Goal: Task Accomplishment & Management: Use online tool/utility

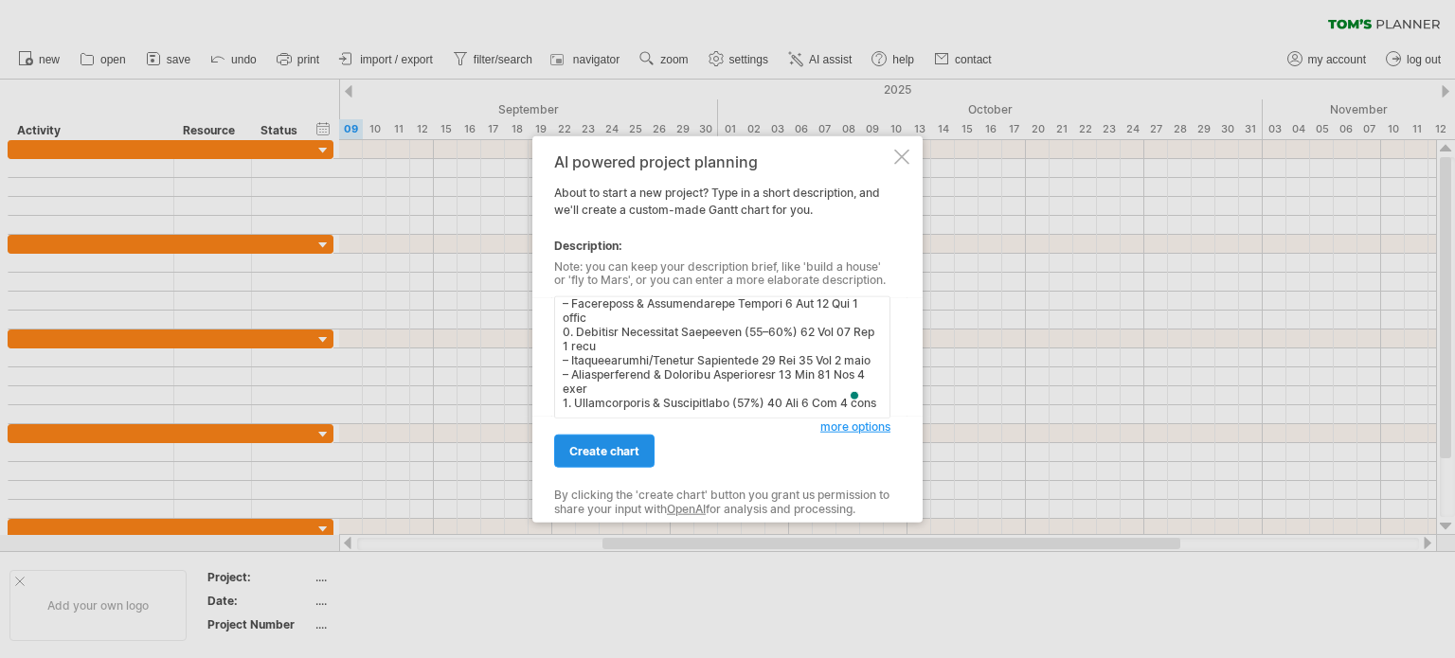
scroll to position [386, 0]
type textarea "📌 Lorem Ipsum (5do Sit 2505 – 8am Con 1689) Adipisci: 3 elitse (≈ 19 doeiu) Tem…"
click at [594, 445] on span "create chart" at bounding box center [604, 451] width 70 height 14
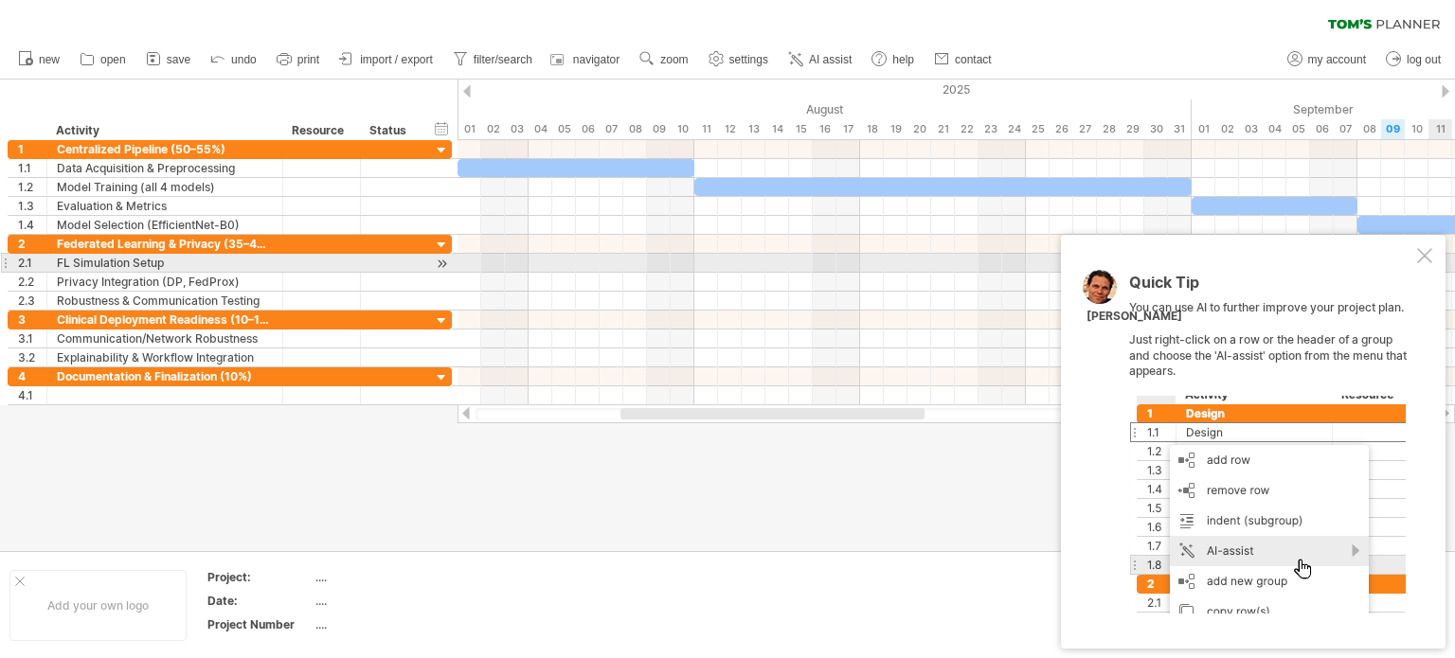
click at [1428, 260] on div at bounding box center [1424, 255] width 15 height 15
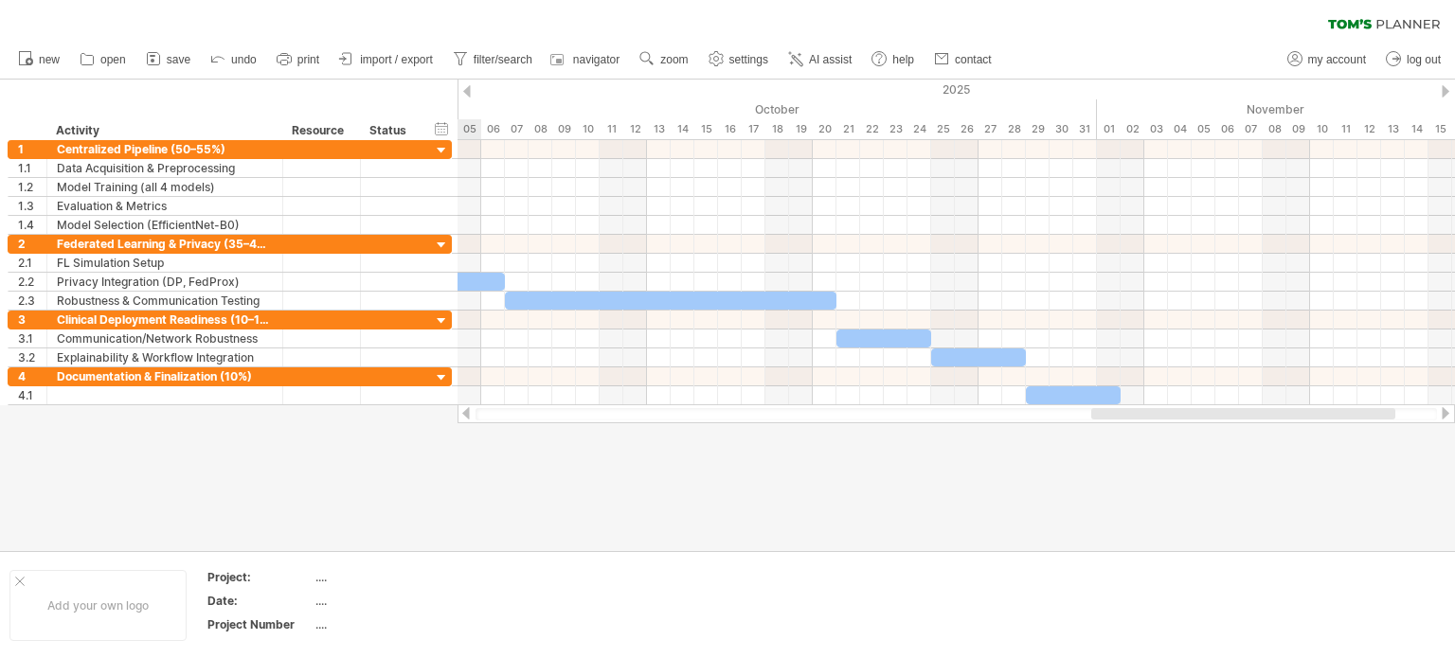
drag, startPoint x: 883, startPoint y: 412, endPoint x: 1354, endPoint y: 442, distance: 471.7
click at [1354, 442] on div "Trying to reach [DOMAIN_NAME] Connected again... 0% clear filter new 1" at bounding box center [727, 329] width 1455 height 658
click at [186, 58] on span "save" at bounding box center [179, 59] width 24 height 13
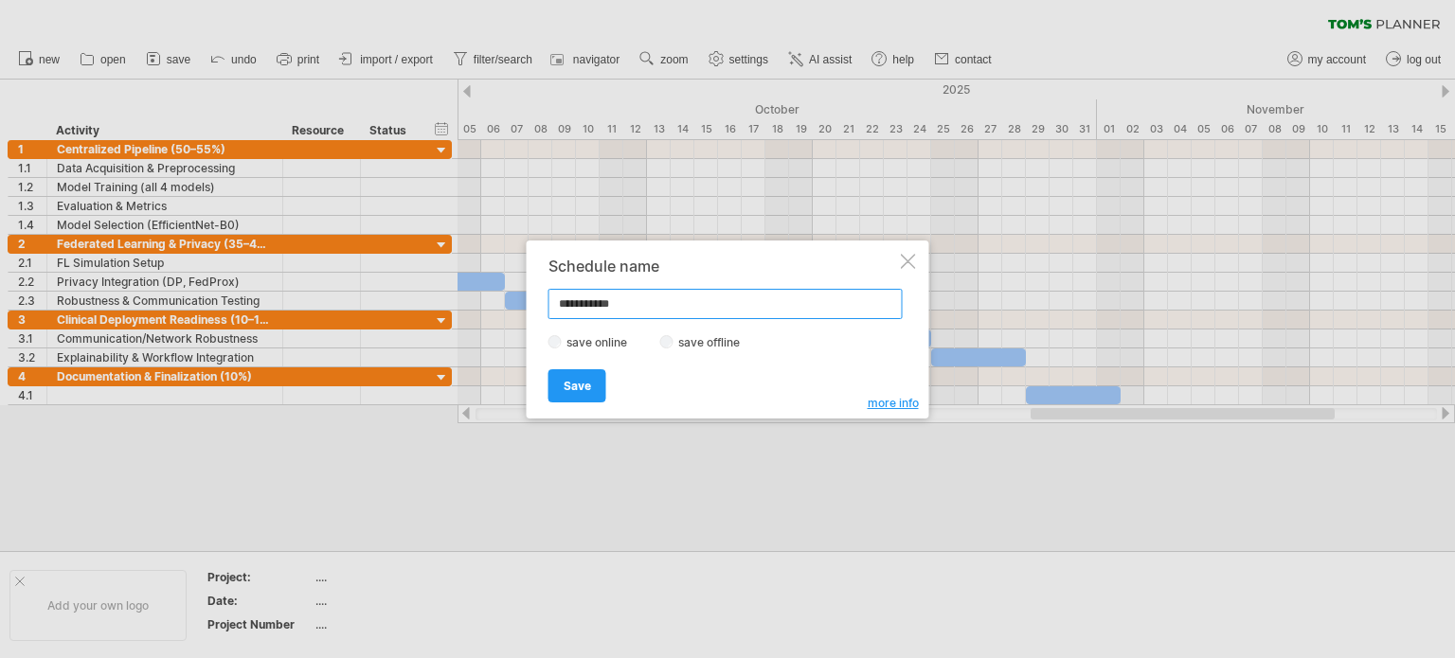
click at [607, 310] on input "**********" at bounding box center [725, 304] width 354 height 30
type input "**********"
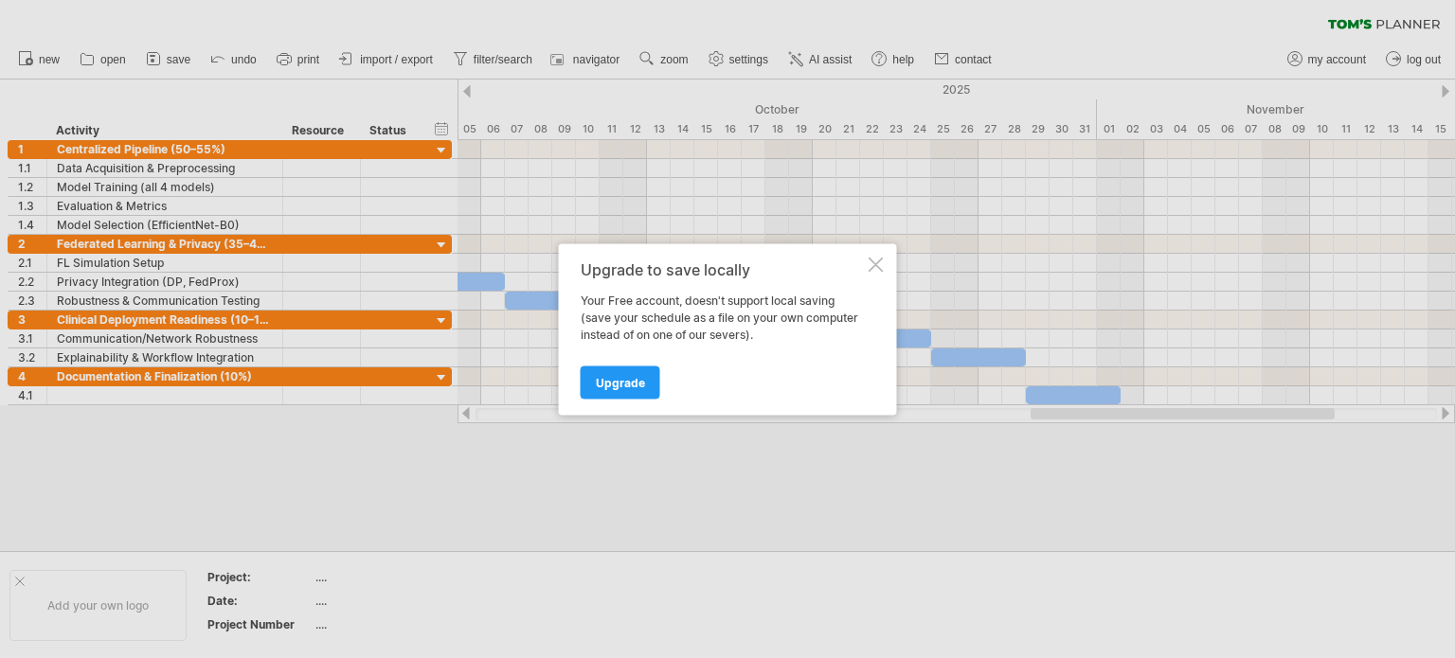
click at [883, 260] on div "Upgrade to save locally Your Free account, doesn't support local saving (save y…" at bounding box center [728, 328] width 338 height 171
click at [883, 261] on div at bounding box center [876, 264] width 15 height 15
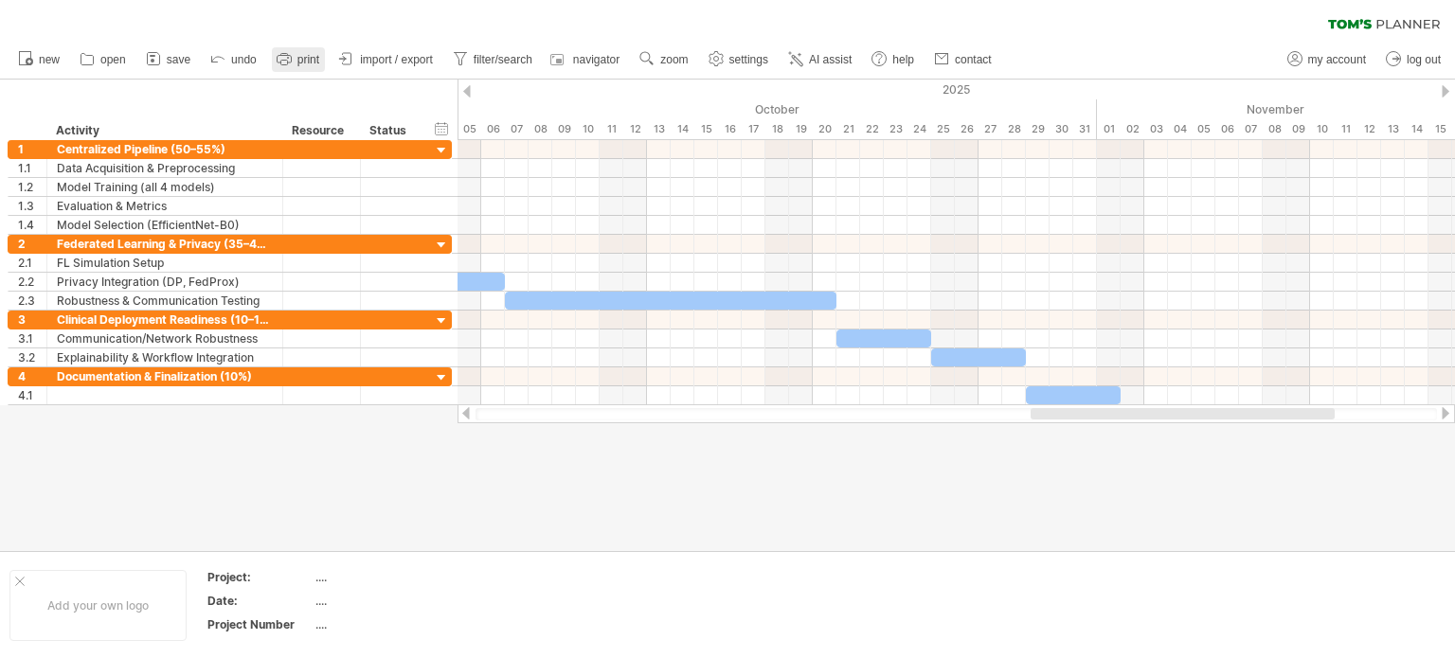
click at [296, 59] on link "print" at bounding box center [298, 59] width 53 height 25
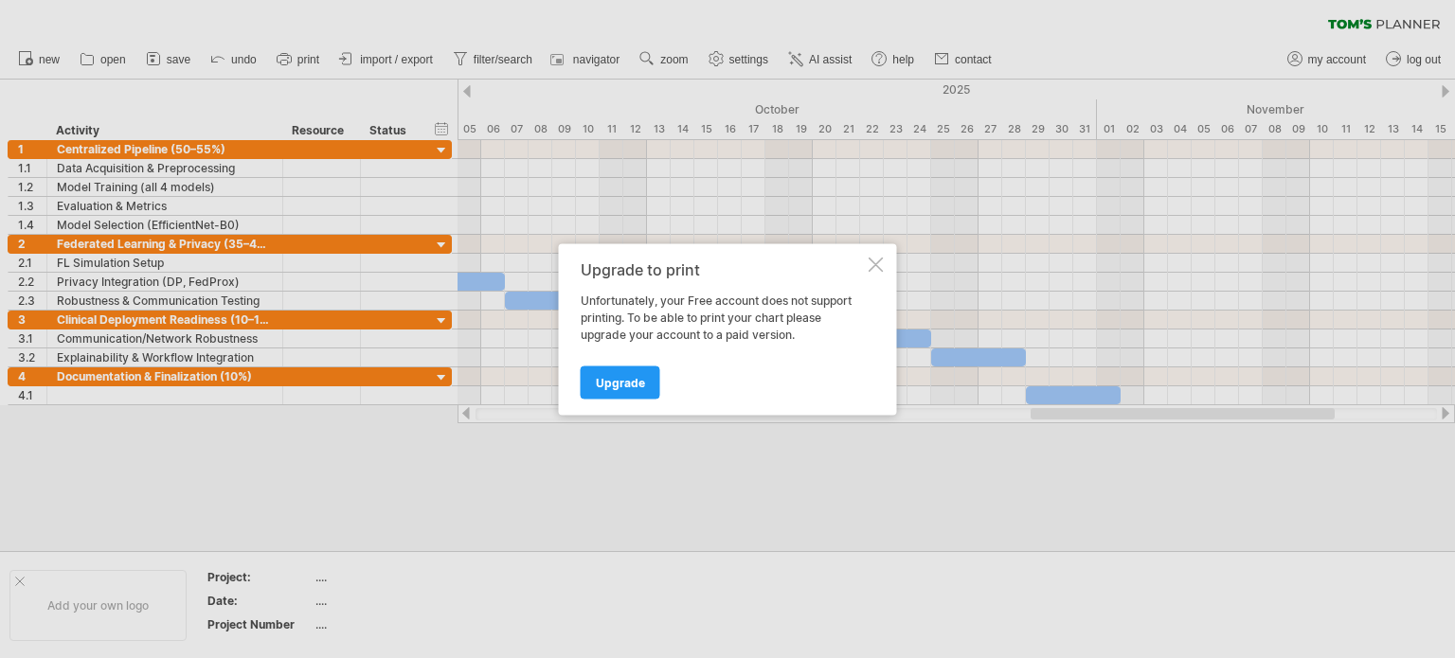
click at [871, 260] on div at bounding box center [876, 264] width 15 height 15
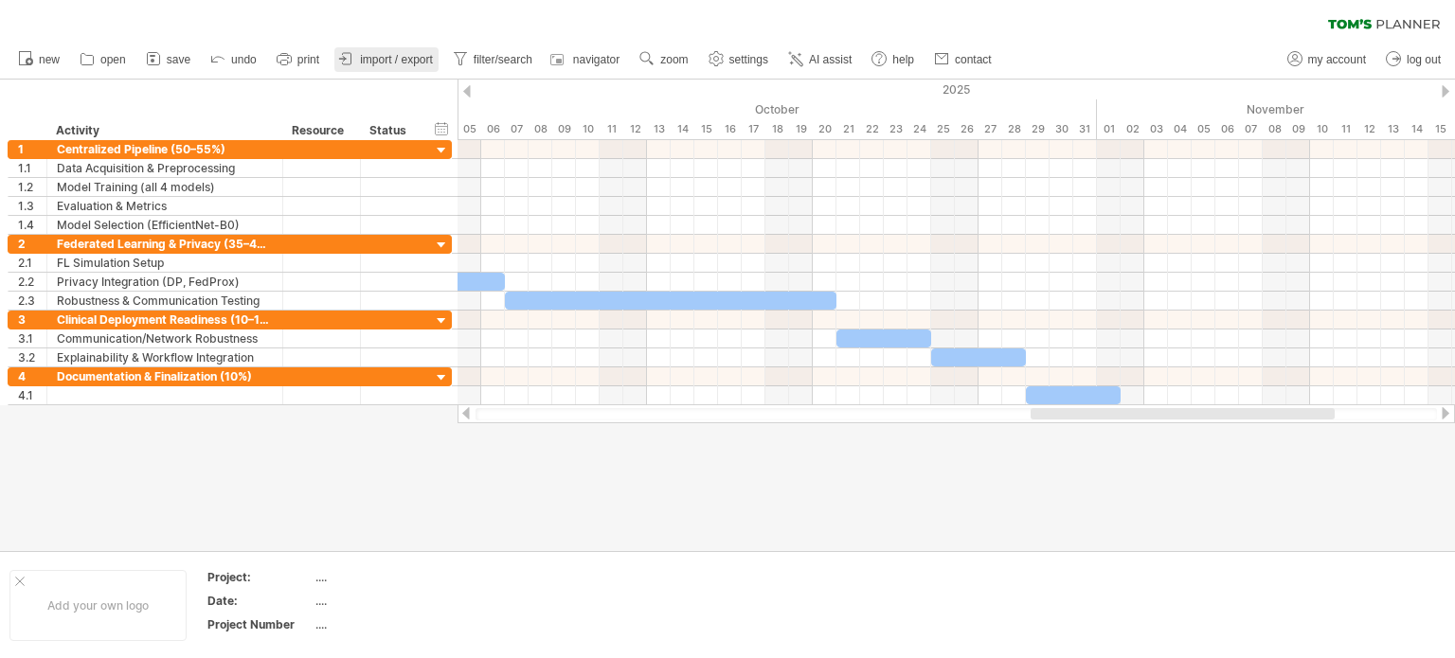
click at [371, 48] on link "import / export" at bounding box center [386, 59] width 104 height 25
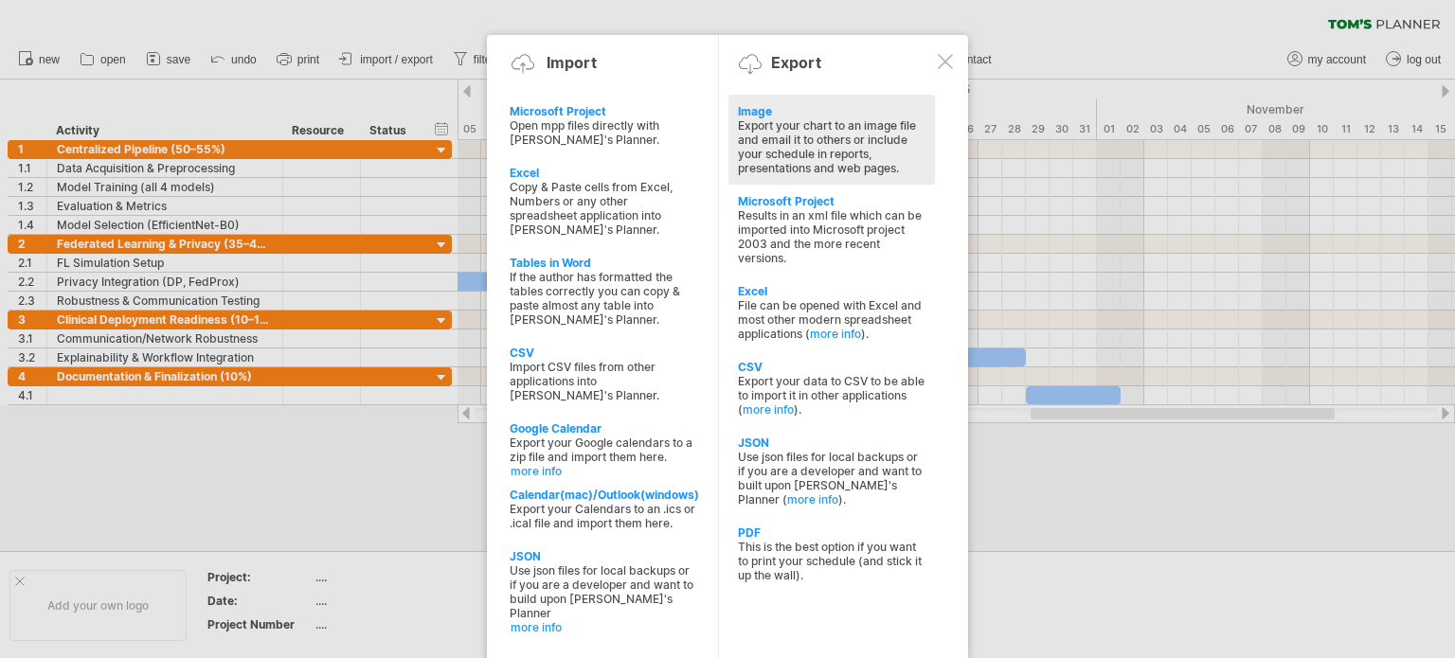
click at [829, 135] on div "Export your chart to an image file and email it to others or include your sched…" at bounding box center [832, 146] width 188 height 57
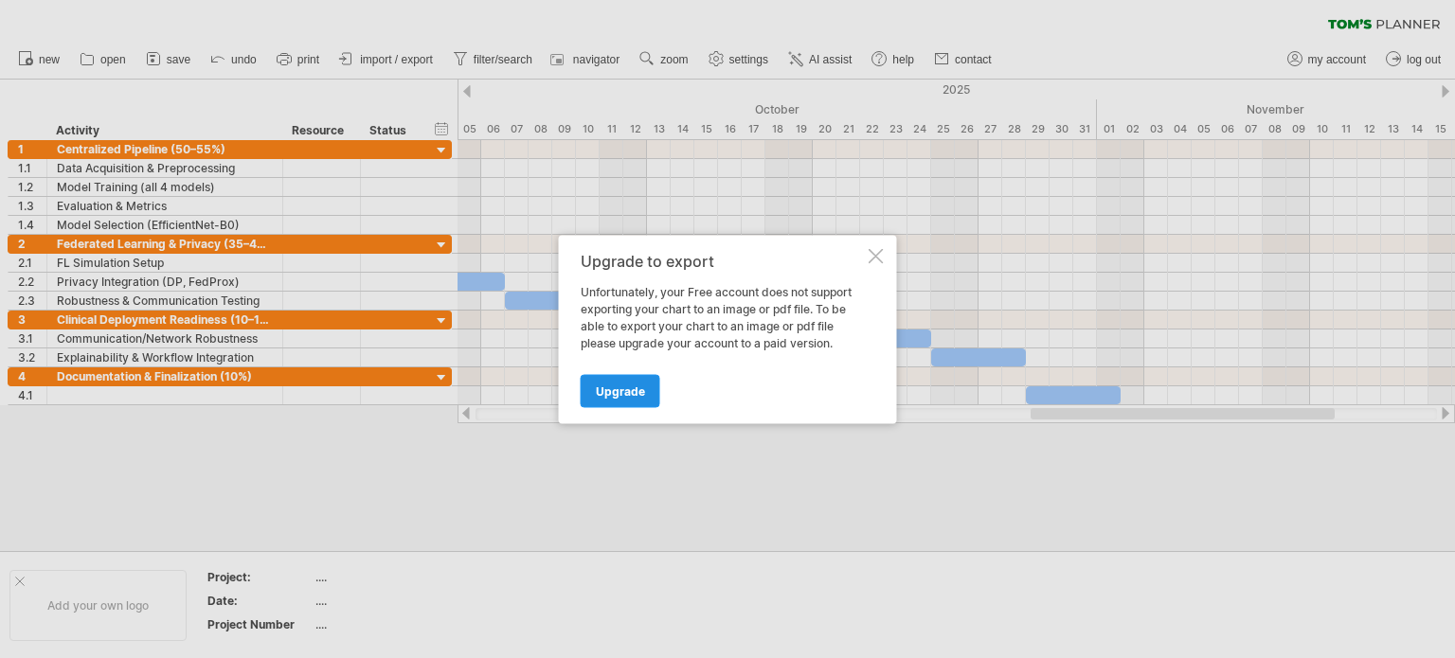
click at [616, 386] on span "Upgrade" at bounding box center [620, 391] width 49 height 14
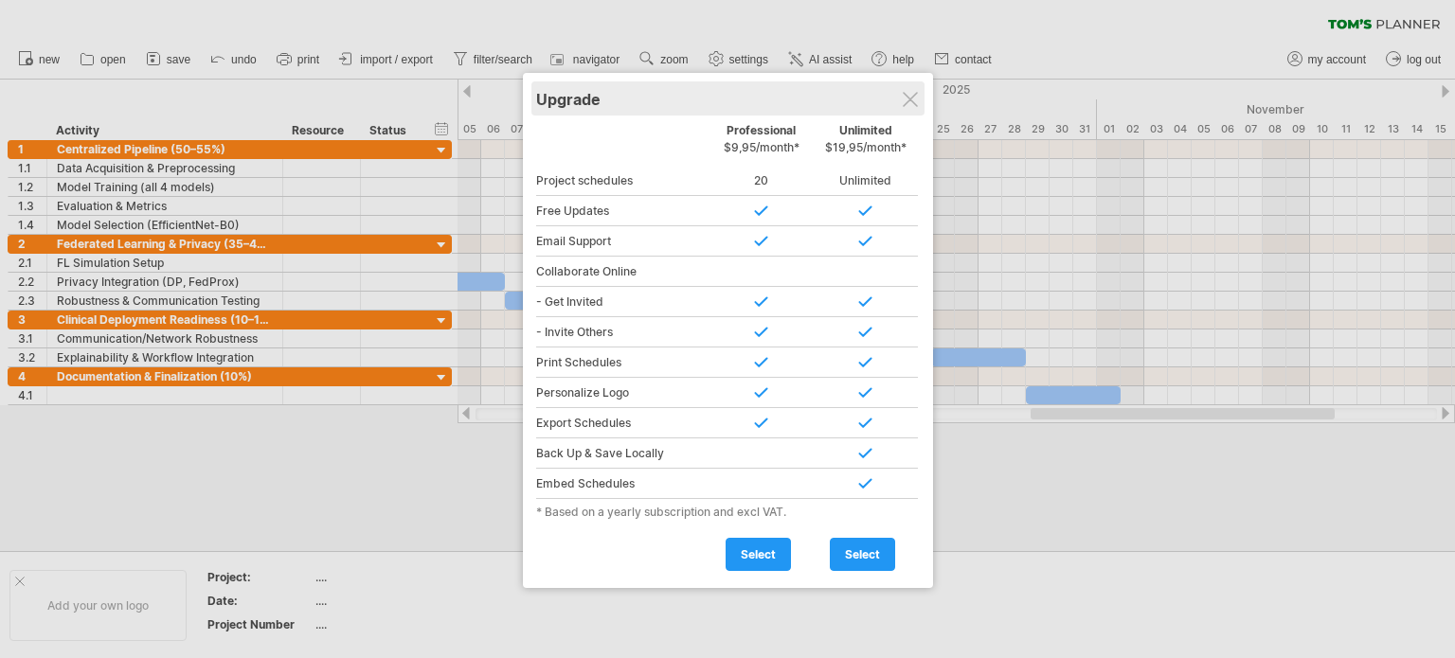
click at [920, 101] on div "Upgrade" at bounding box center [728, 98] width 384 height 34
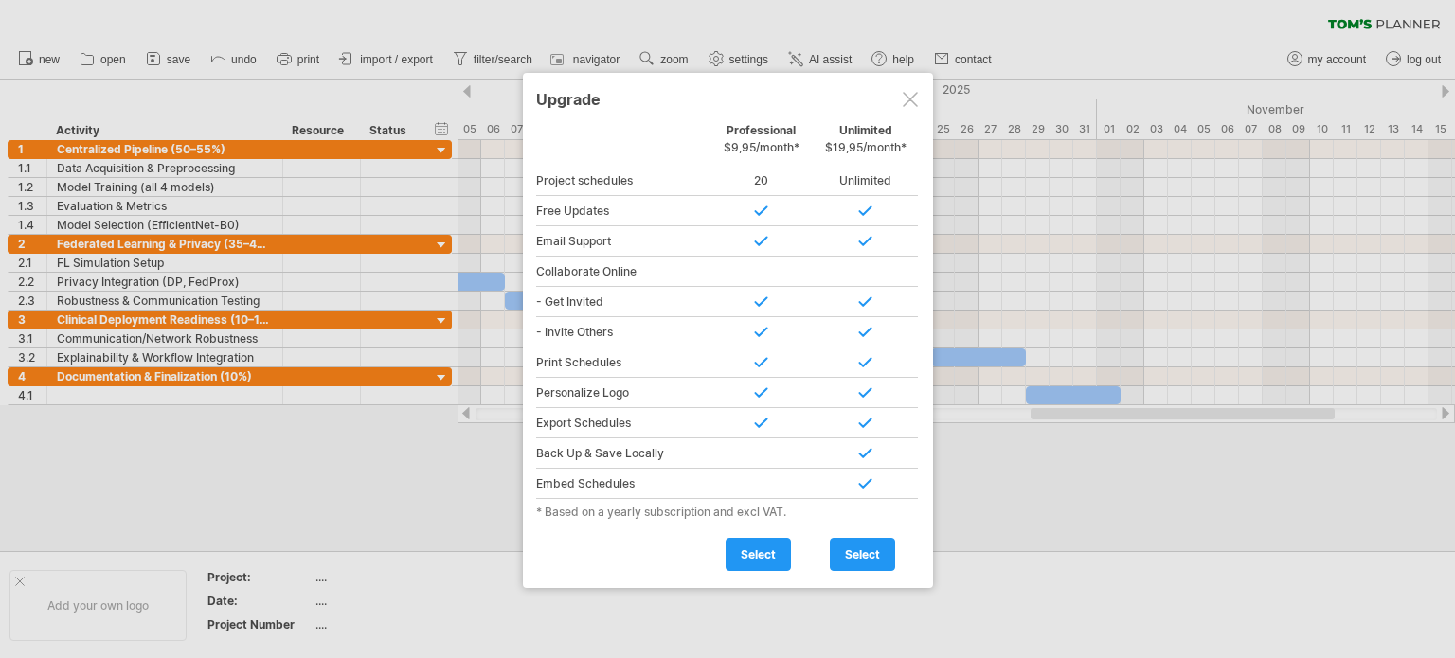
click at [916, 99] on div at bounding box center [910, 99] width 15 height 15
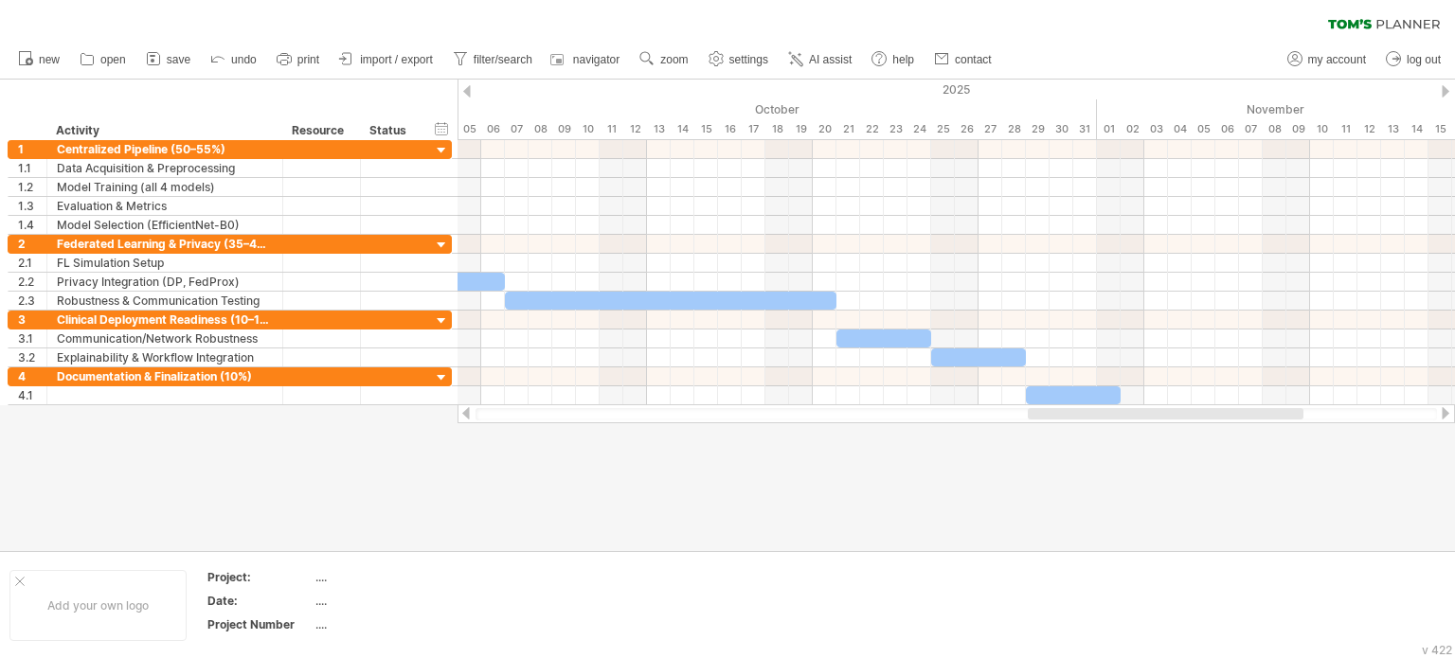
click at [1099, 413] on div at bounding box center [1166, 413] width 276 height 11
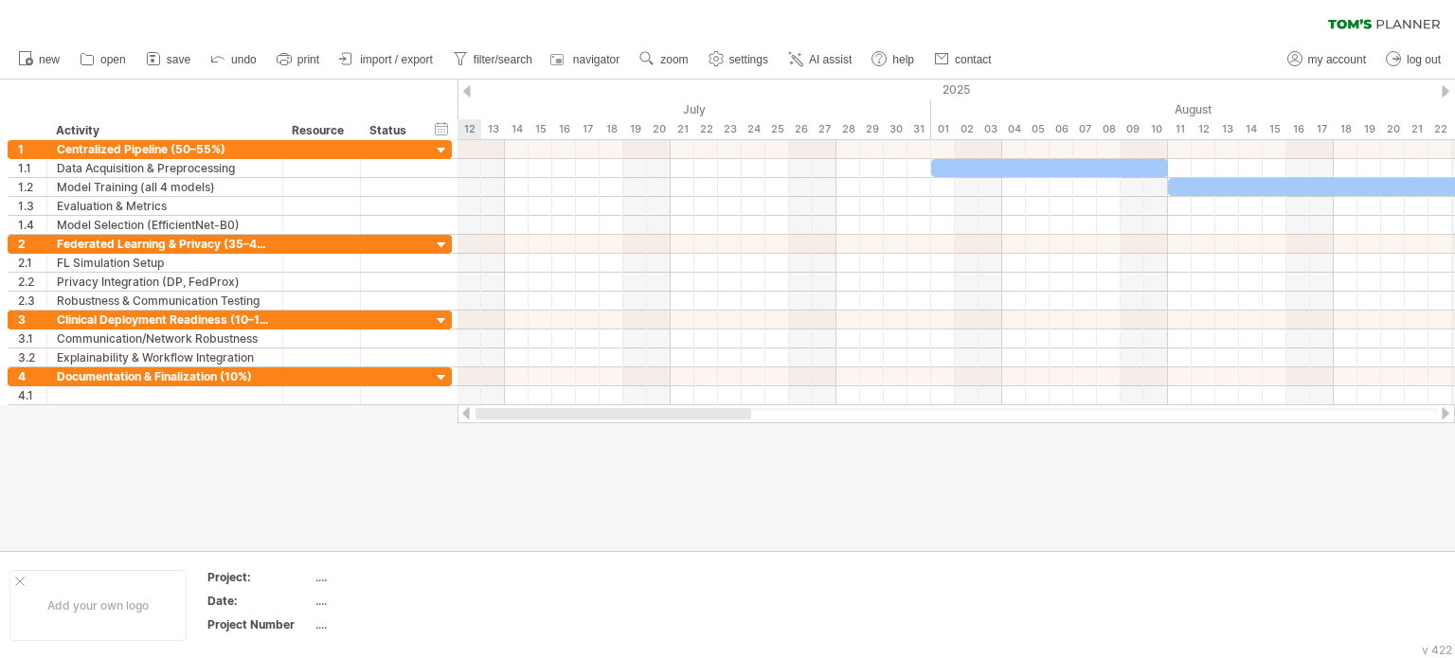
drag, startPoint x: 1098, startPoint y: 416, endPoint x: 456, endPoint y: 412, distance: 642.2
click at [464, 412] on div at bounding box center [956, 413] width 997 height 19
click at [14, 585] on div "Add your own logo" at bounding box center [97, 605] width 177 height 71
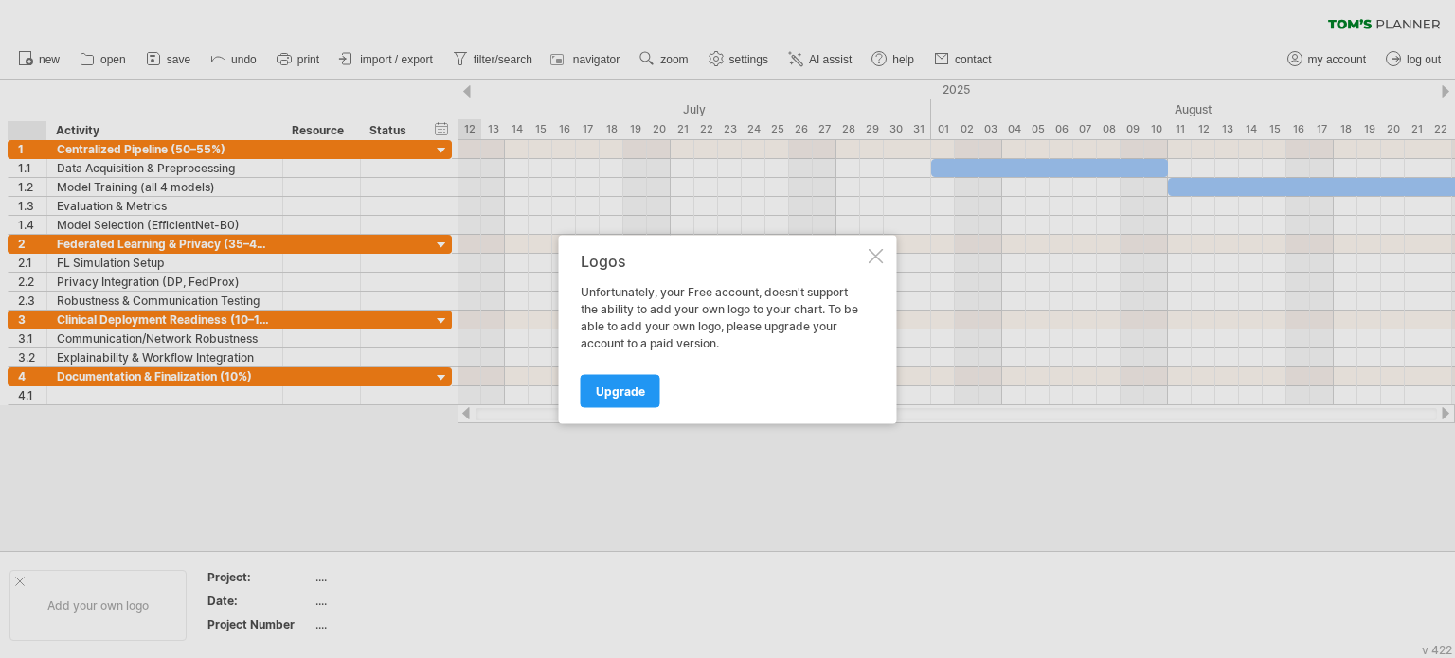
click at [876, 253] on div at bounding box center [876, 255] width 15 height 15
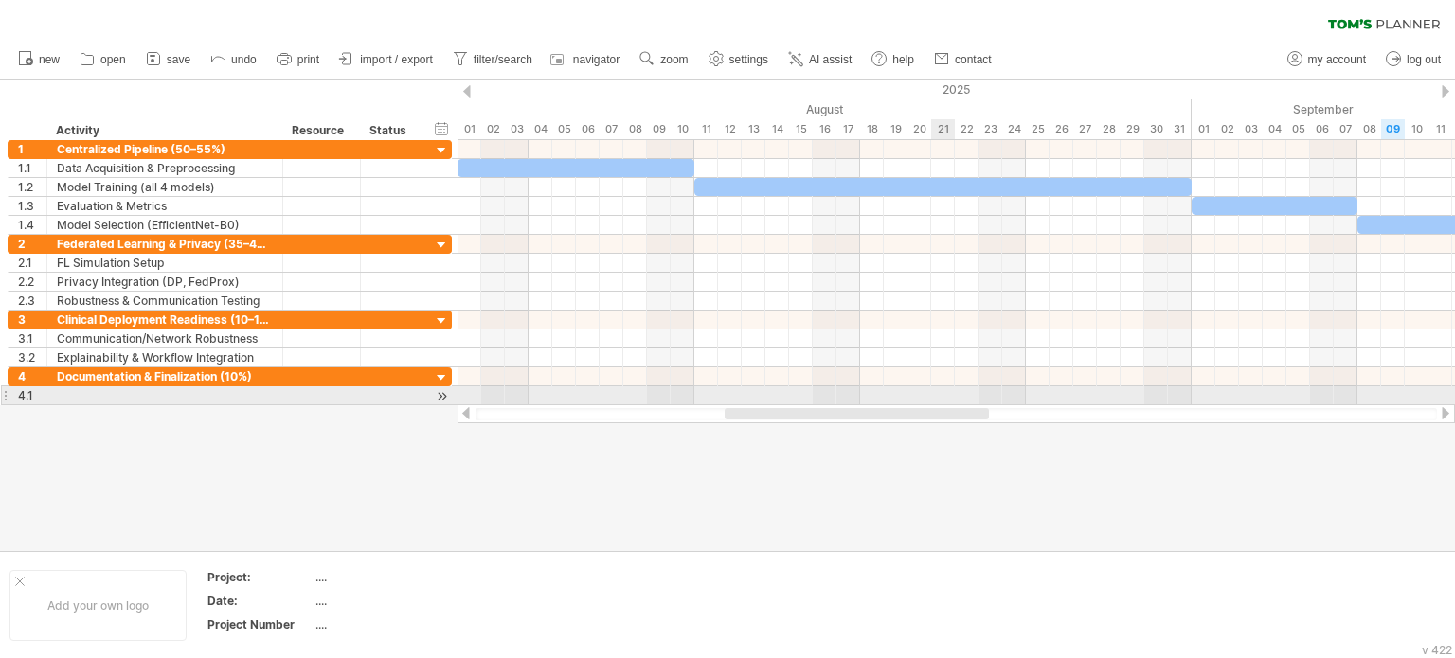
drag, startPoint x: 816, startPoint y: 409, endPoint x: 939, endPoint y: 395, distance: 124.0
click at [939, 395] on div "Trying to reach [DOMAIN_NAME] Connected again... 0% clear filter new 1" at bounding box center [727, 329] width 1455 height 658
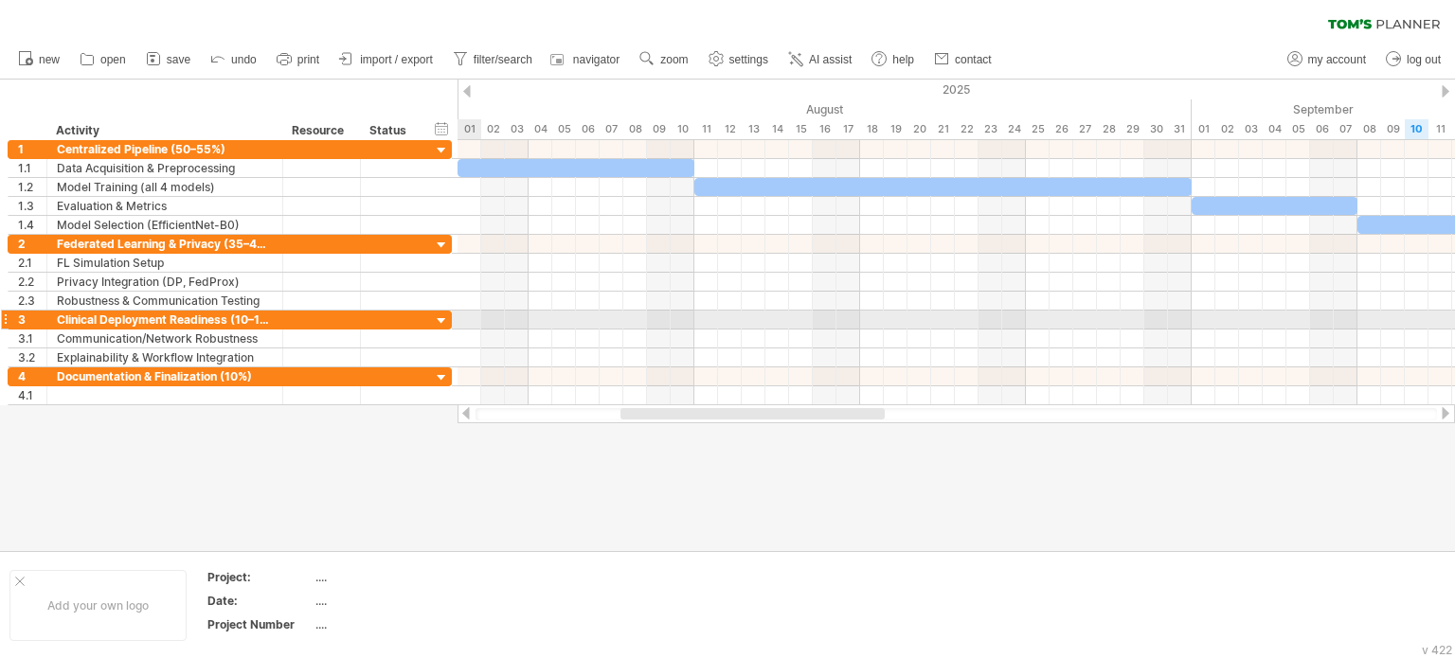
click at [440, 321] on div at bounding box center [442, 322] width 18 height 18
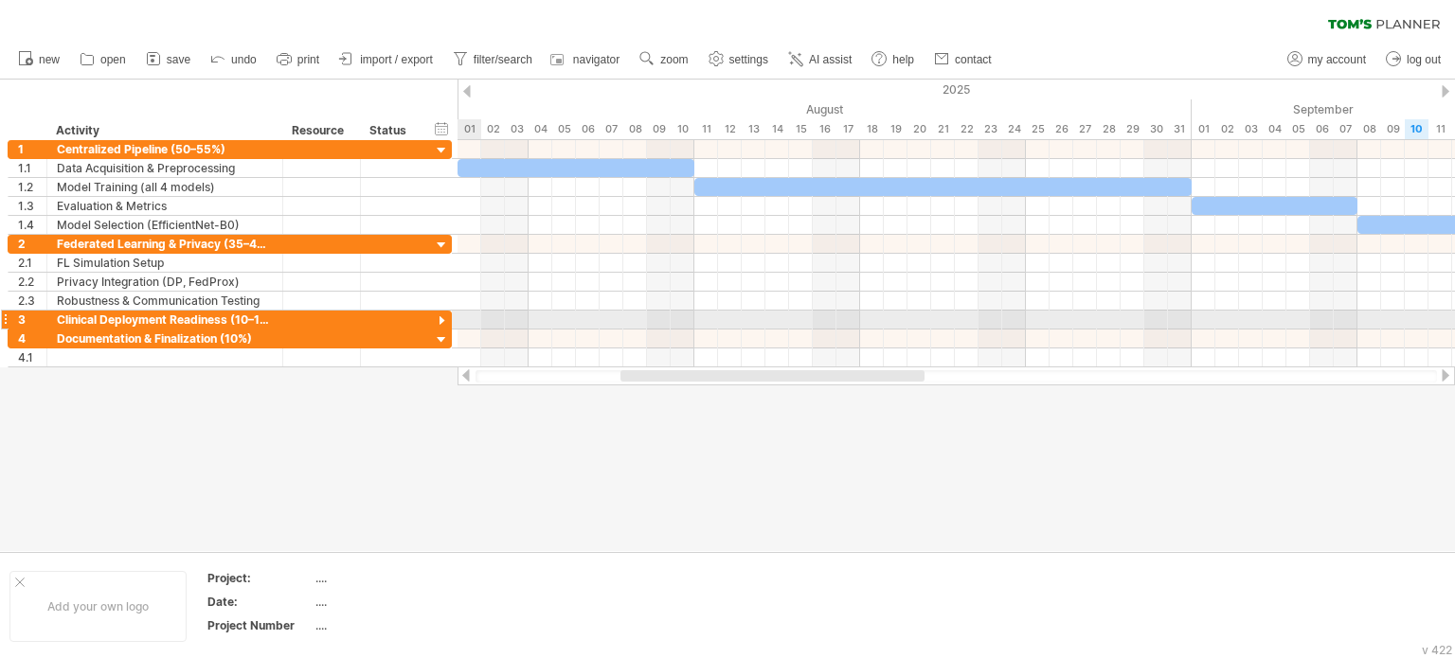
click at [440, 321] on div at bounding box center [442, 322] width 18 height 18
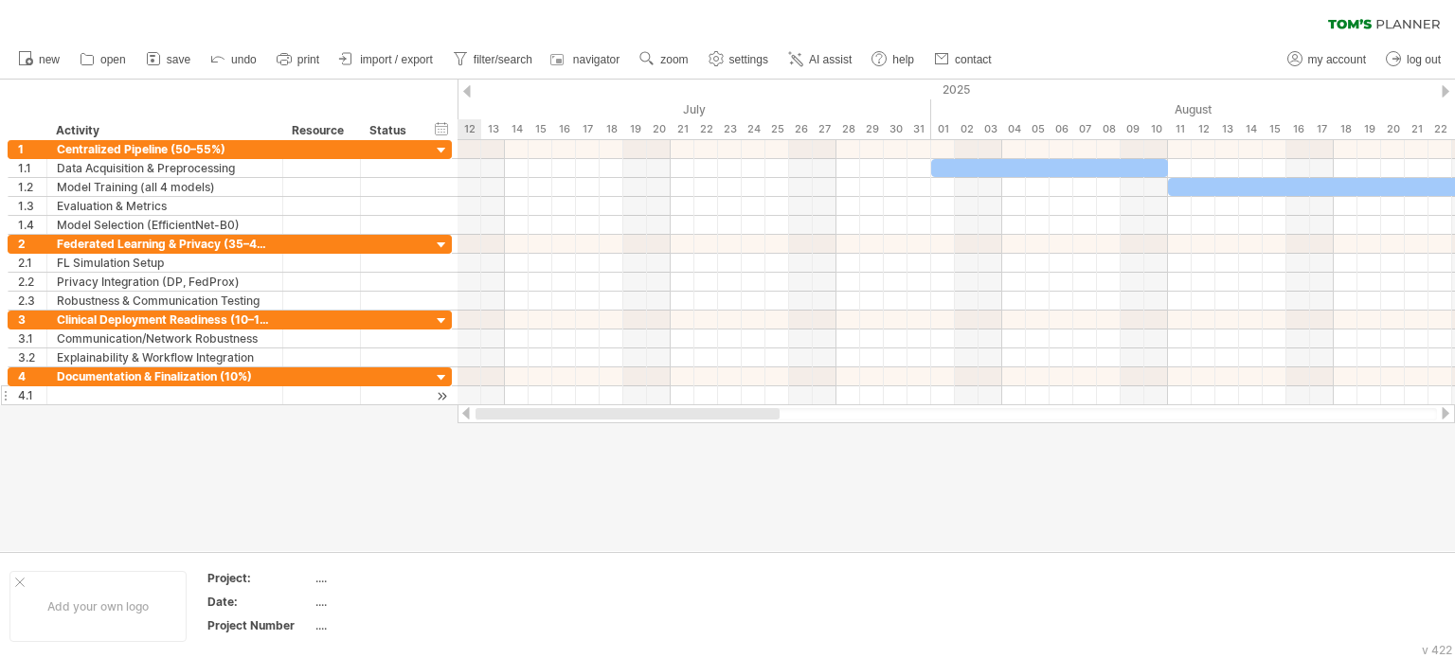
drag, startPoint x: 701, startPoint y: 419, endPoint x: 403, endPoint y: 398, distance: 299.1
click at [455, 417] on div "Trying to reach [DOMAIN_NAME] Connected again... 0% clear filter new 1" at bounding box center [727, 329] width 1455 height 658
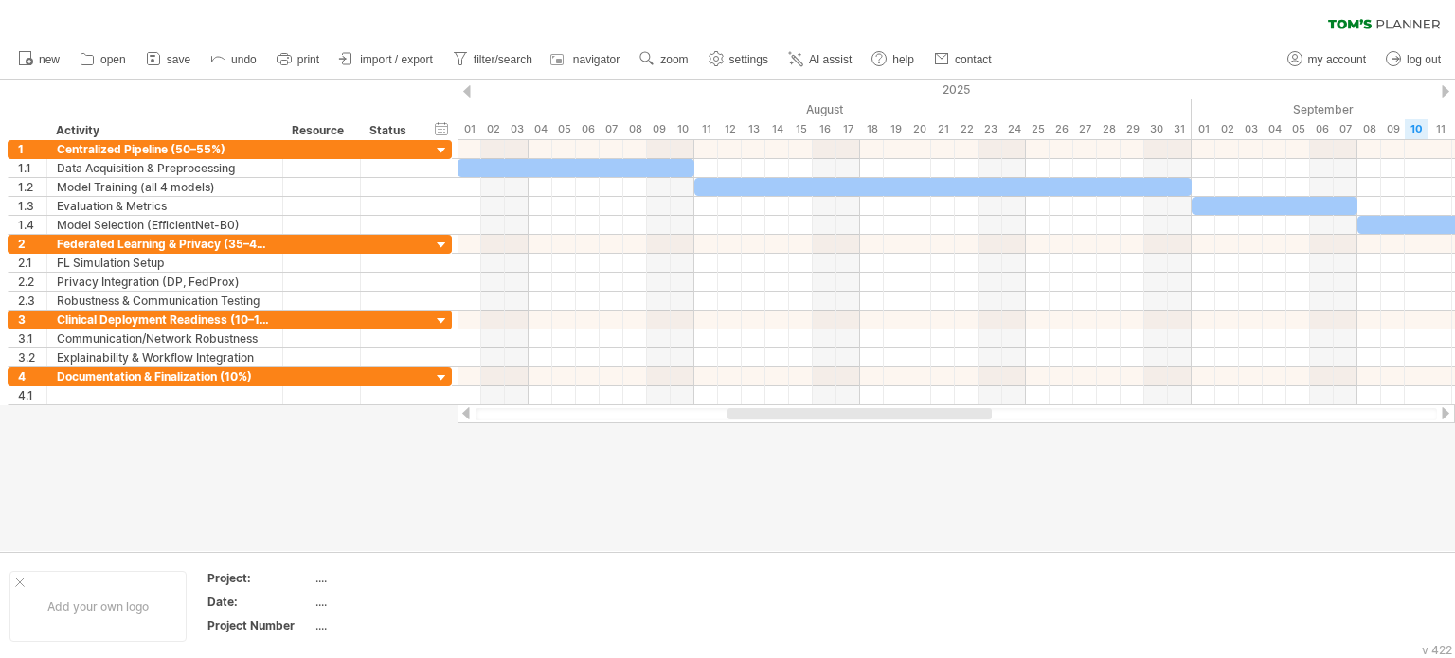
drag, startPoint x: 731, startPoint y: 416, endPoint x: 857, endPoint y: 419, distance: 126.0
click at [857, 419] on div at bounding box center [859, 413] width 264 height 11
click at [306, 63] on span "print" at bounding box center [308, 59] width 22 height 13
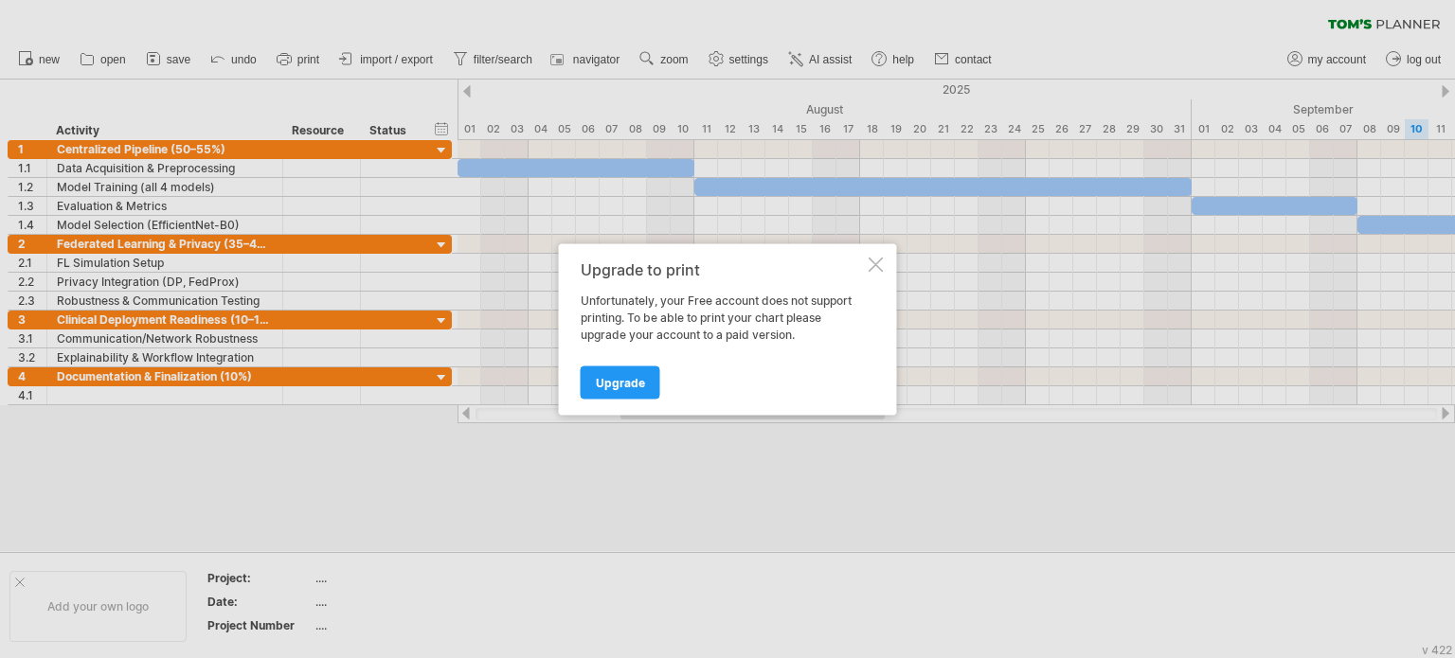
click at [875, 268] on div at bounding box center [876, 264] width 15 height 15
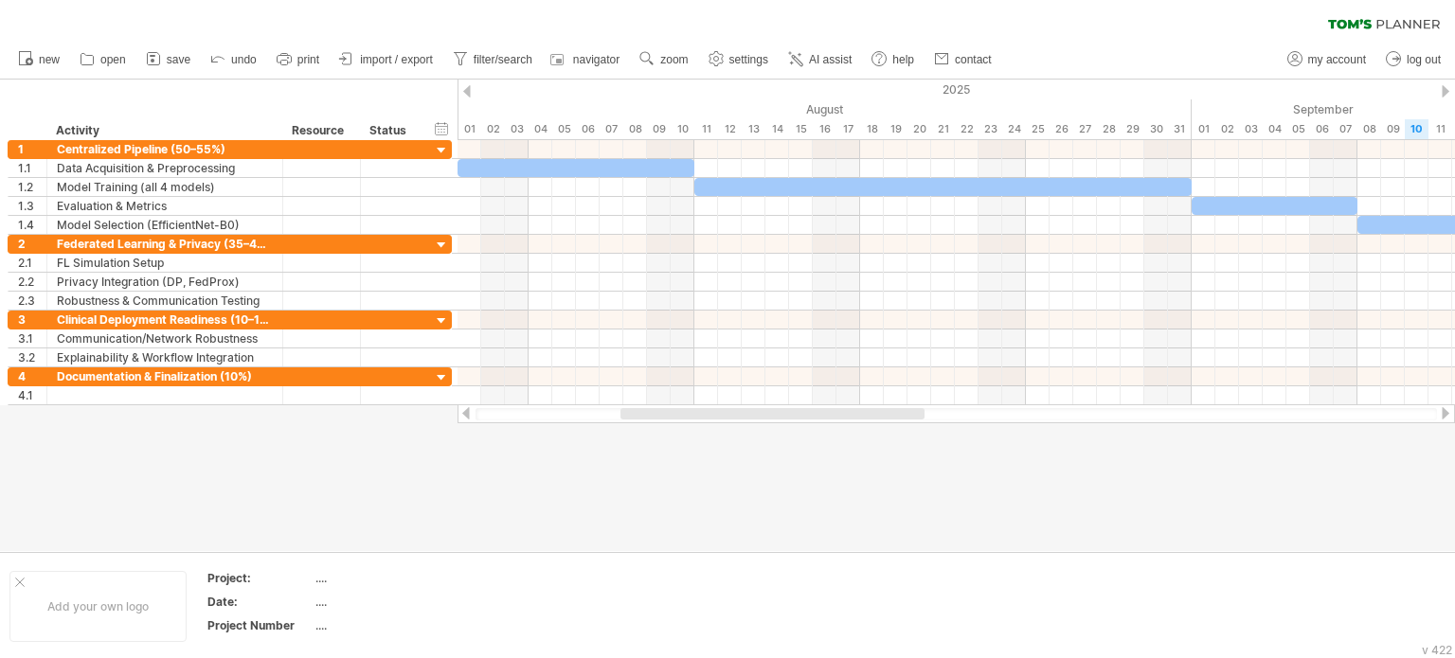
click at [1143, 20] on div "clear filter reapply filter" at bounding box center [727, 20] width 1455 height 40
click at [405, 63] on span "import / export" at bounding box center [396, 59] width 73 height 13
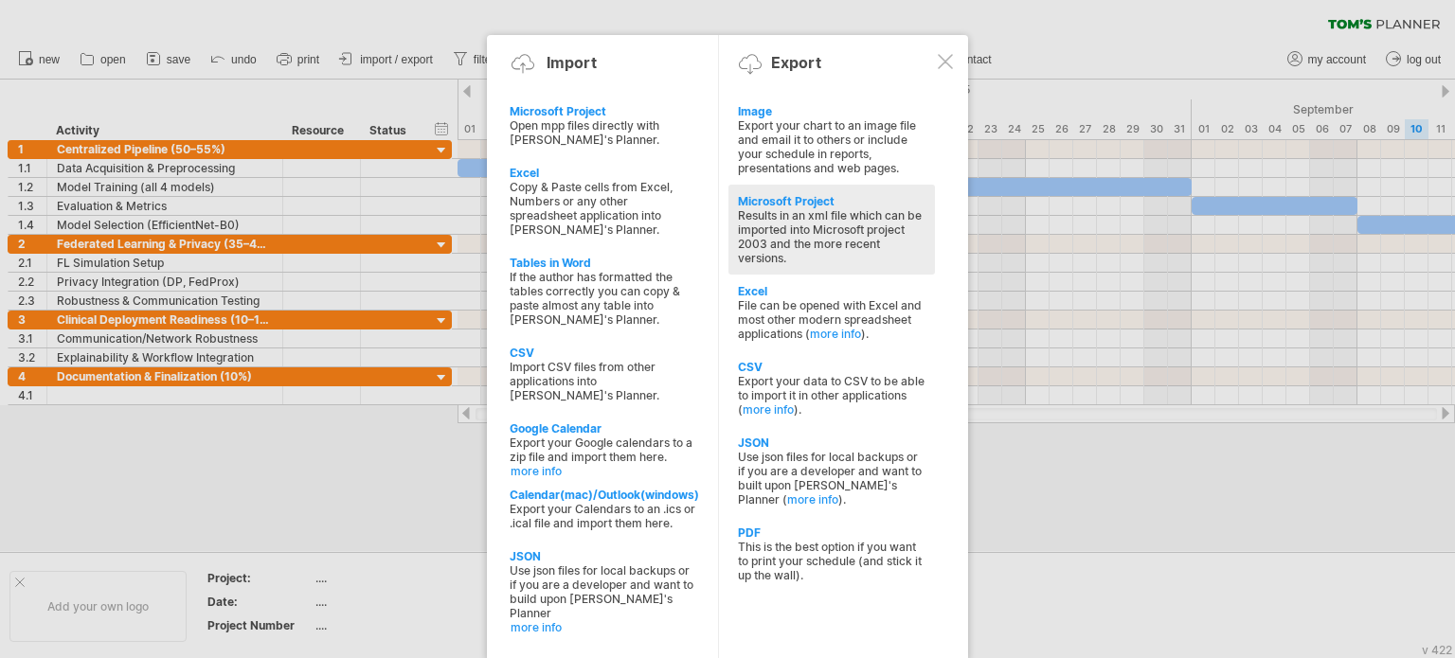
click at [852, 223] on div "Results in an xml file which can be imported into Microsoft project 2003 and th…" at bounding box center [832, 236] width 188 height 57
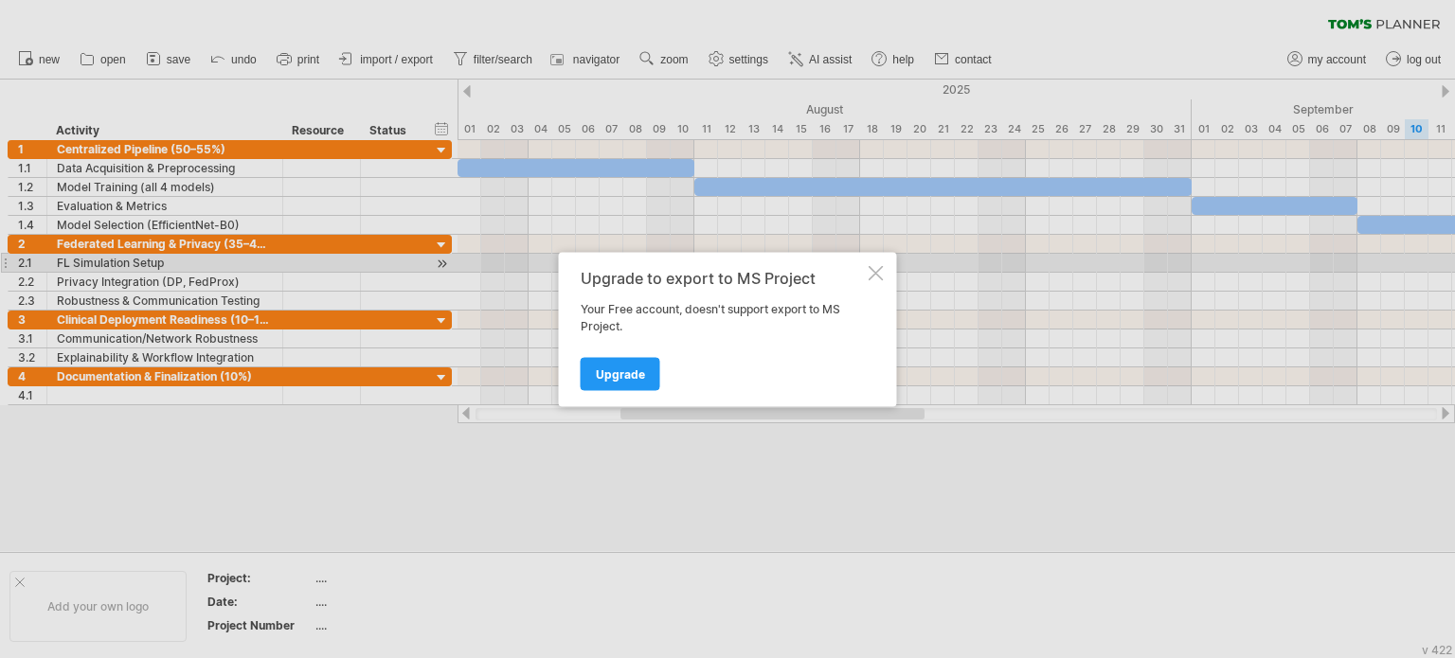
click at [881, 265] on div at bounding box center [876, 272] width 15 height 15
